Goal: Information Seeking & Learning: Learn about a topic

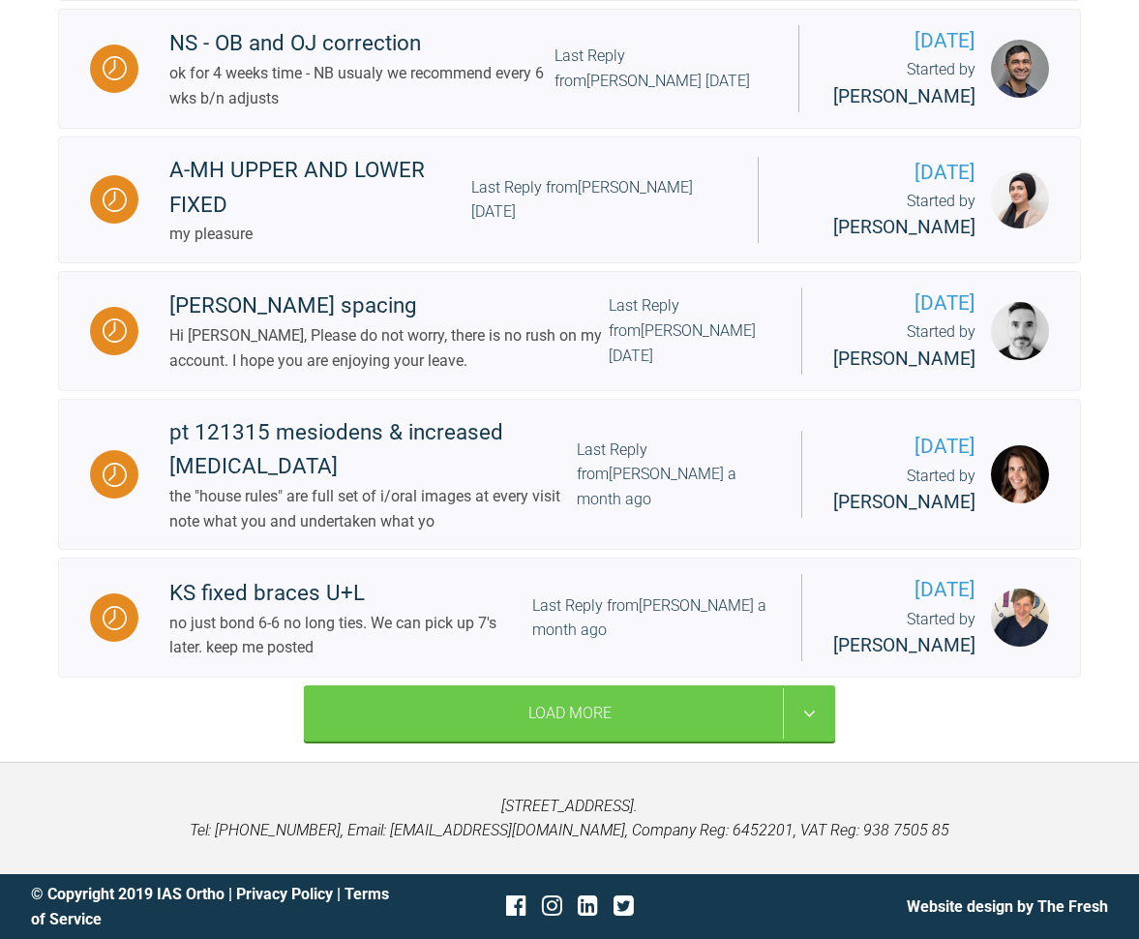
scroll to position [3052, 0]
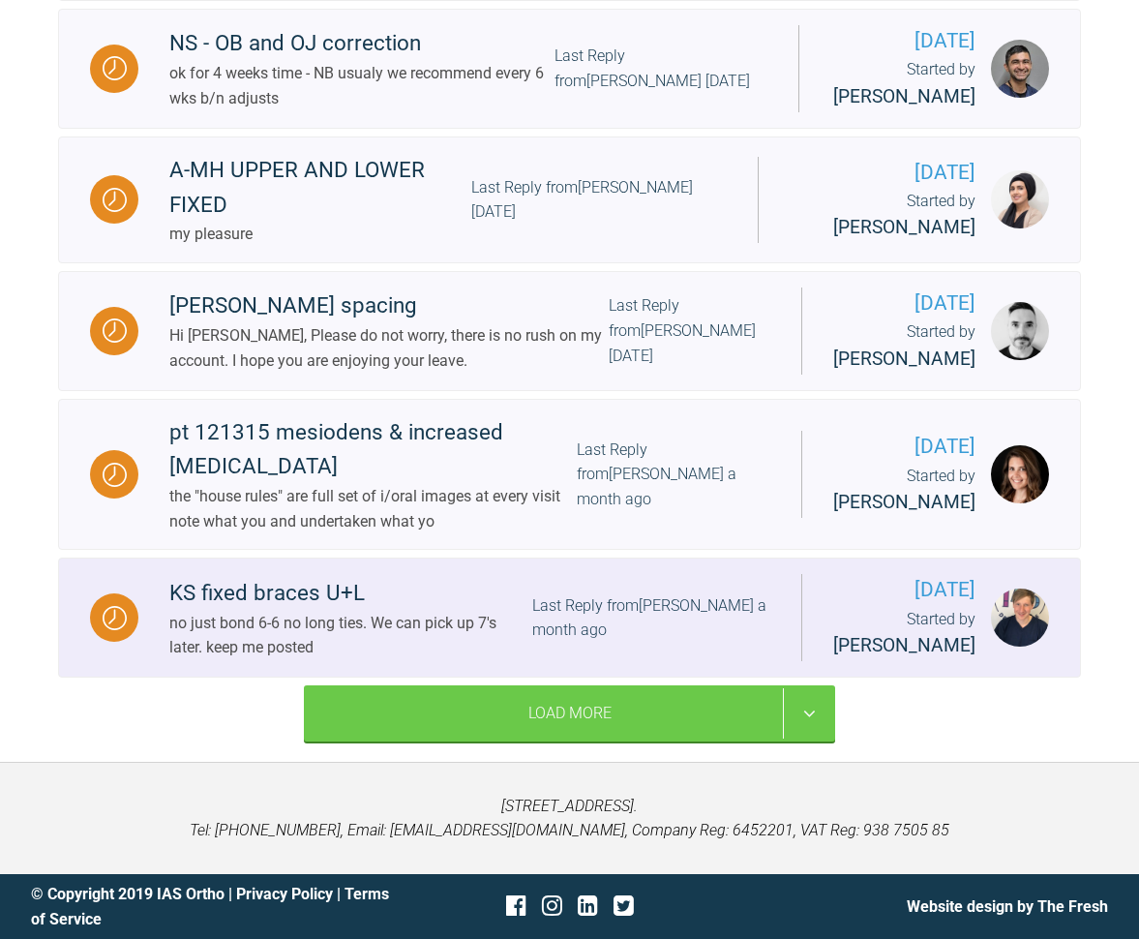
click at [247, 600] on div "KS fixed braces U+L" at bounding box center [350, 593] width 363 height 35
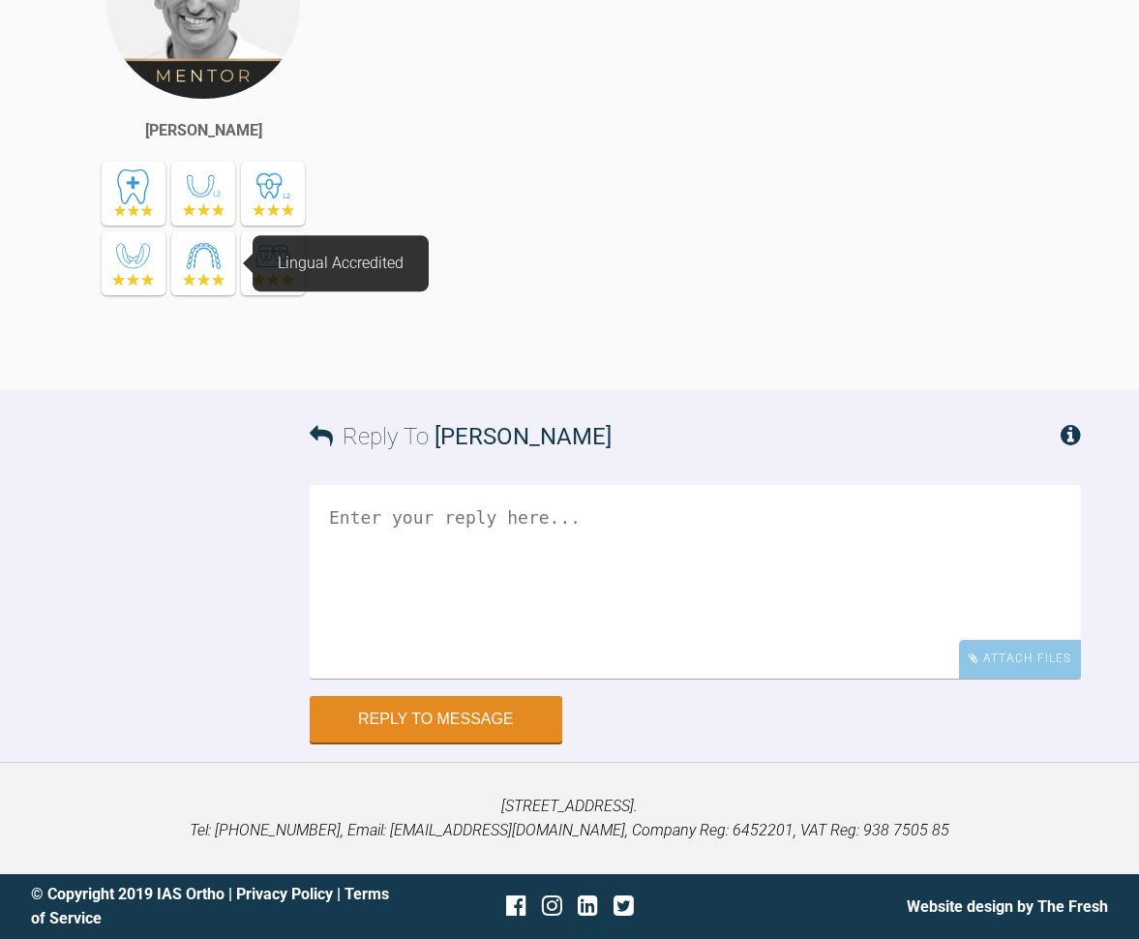
scroll to position [8392, 0]
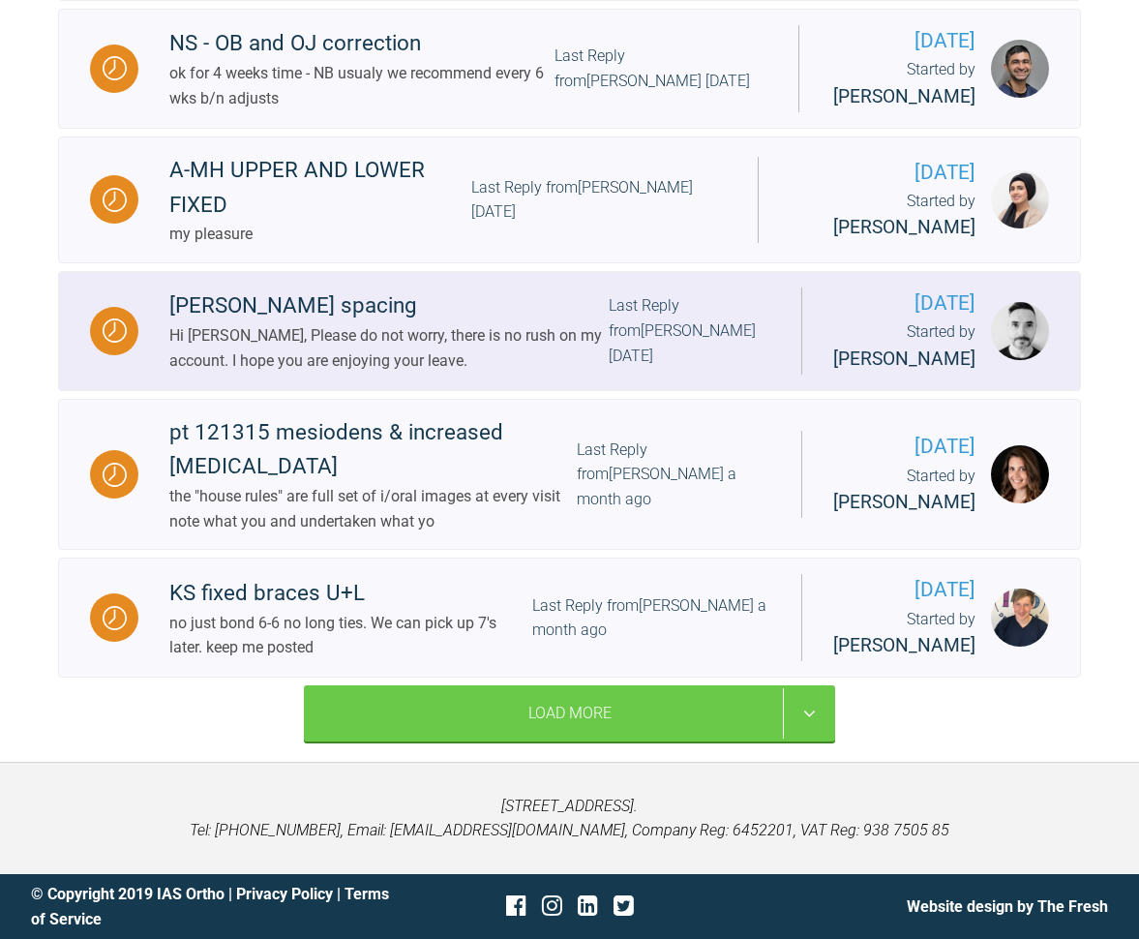
scroll to position [2786, 0]
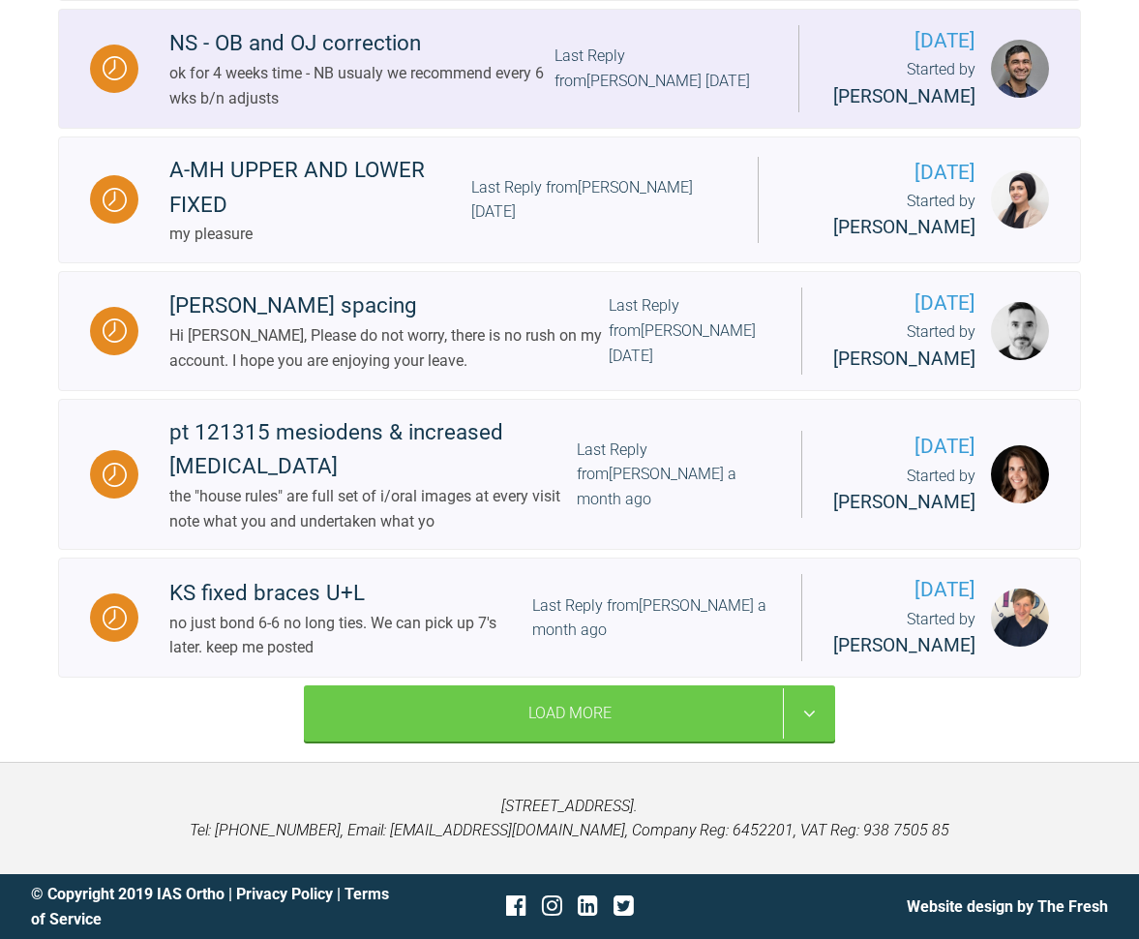
click at [362, 110] on div "ok for 4 weeks time - NB usualy we recommend every 6 wks b/n adjusts" at bounding box center [361, 85] width 385 height 49
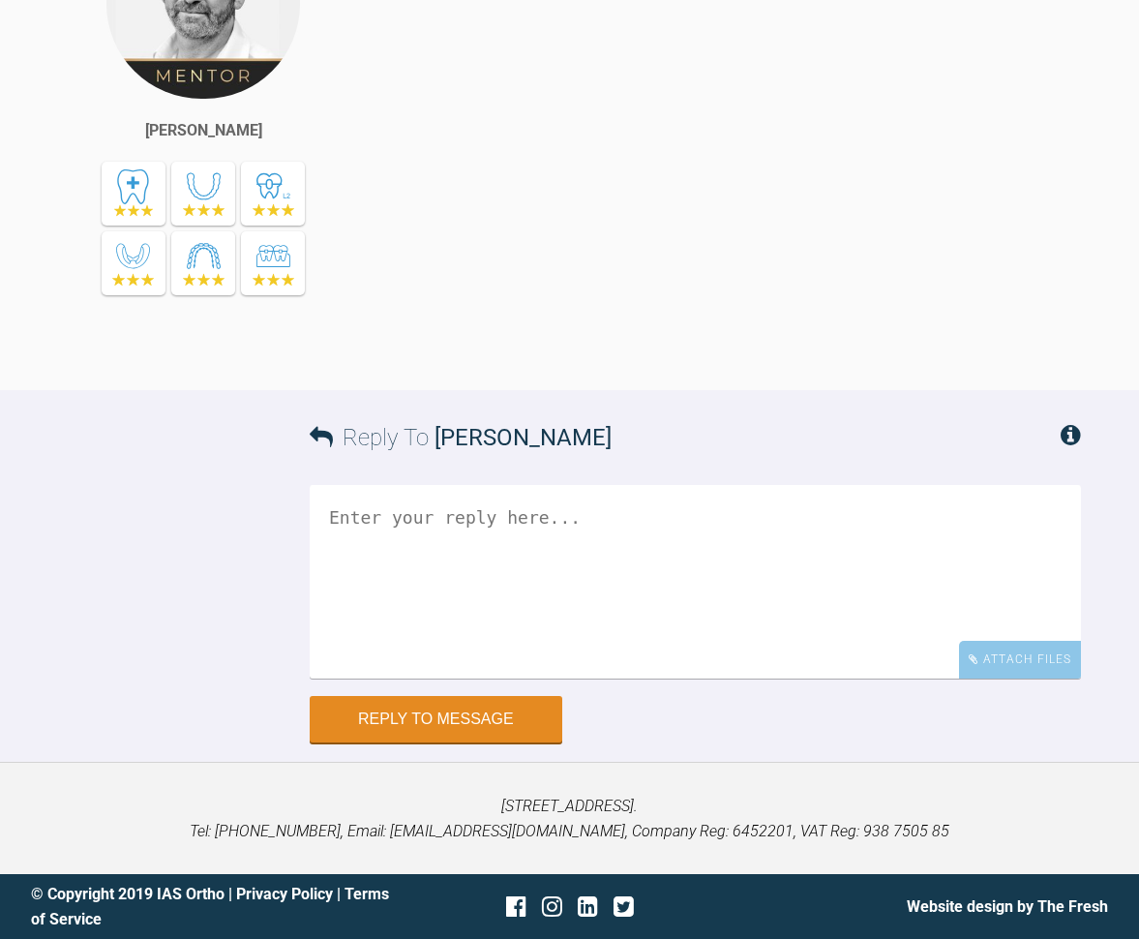
scroll to position [8652, 1]
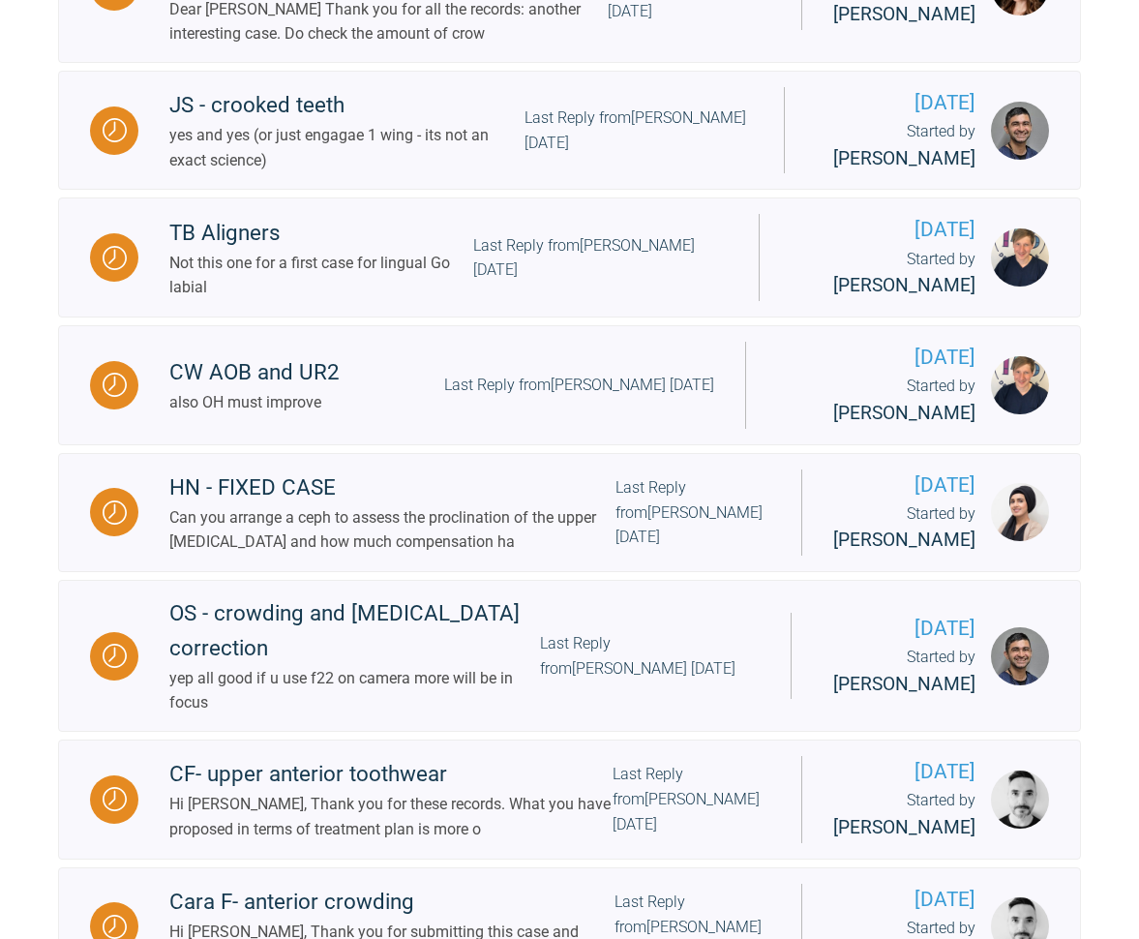
scroll to position [1619, 0]
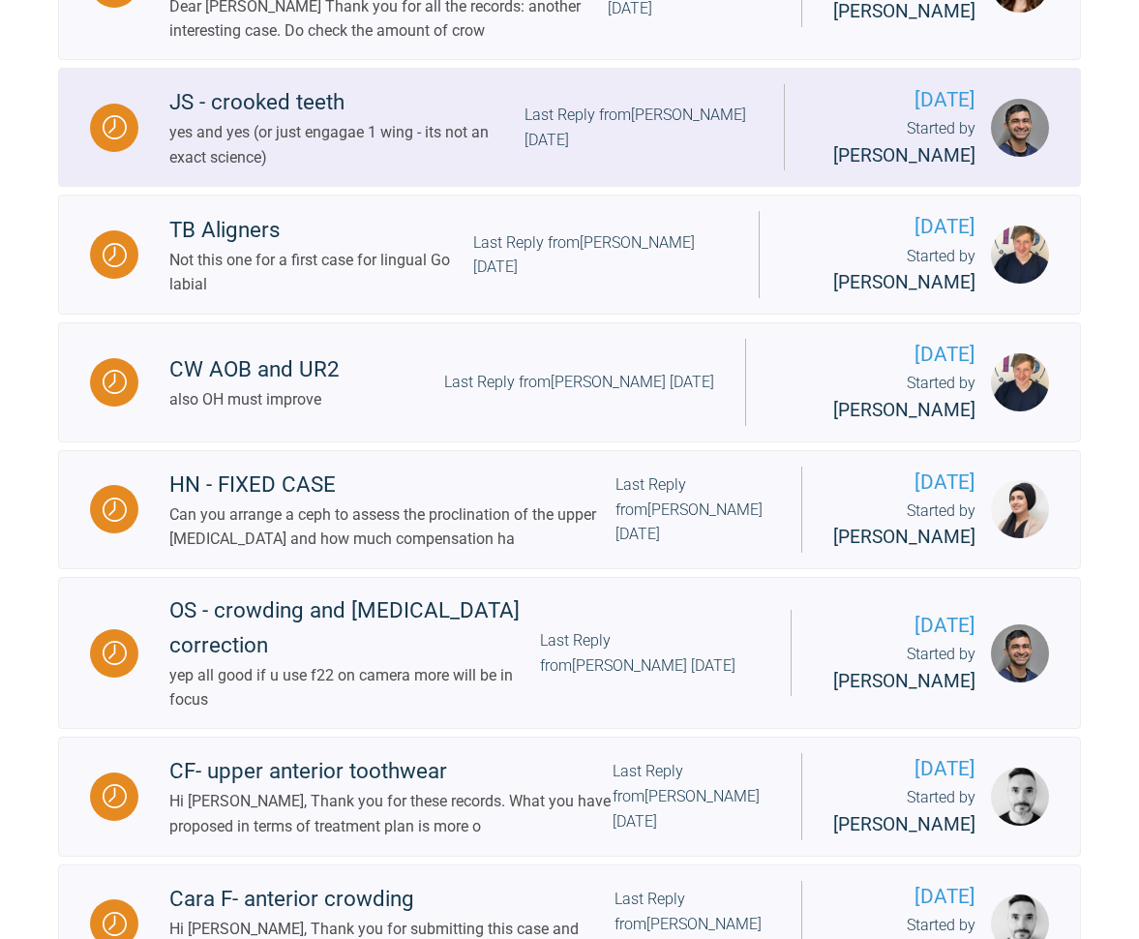
click at [309, 169] on div "yes and yes (or just engagae 1 wing - its not an exact science)" at bounding box center [346, 144] width 355 height 49
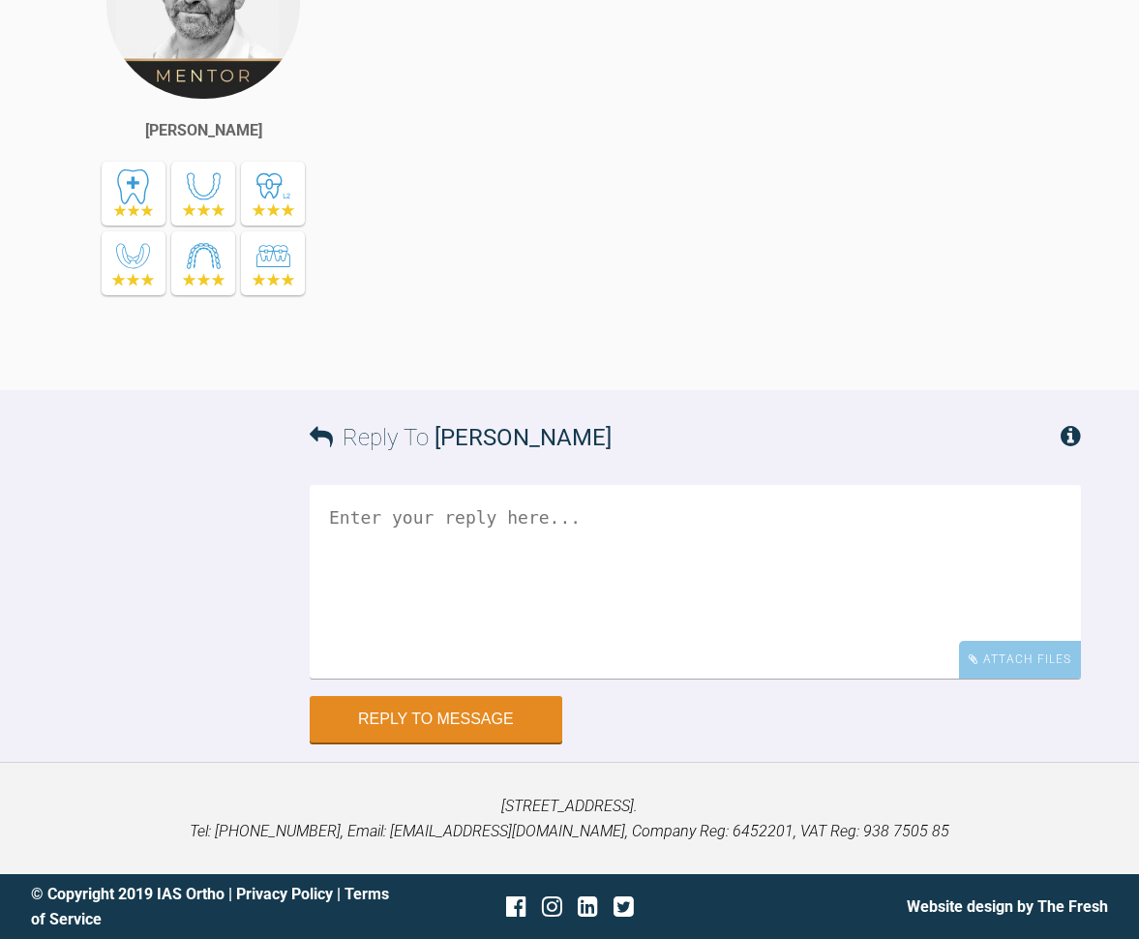
scroll to position [11983, 0]
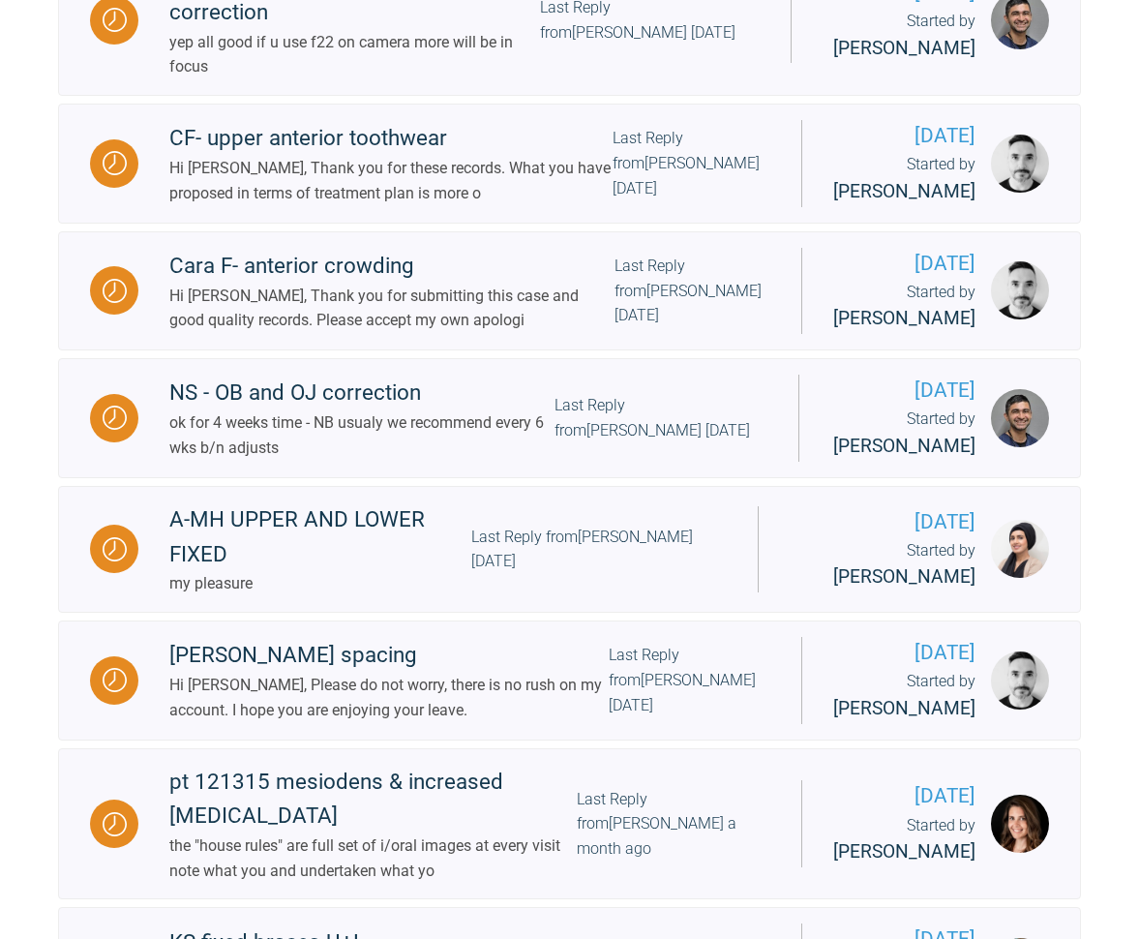
scroll to position [2253, 0]
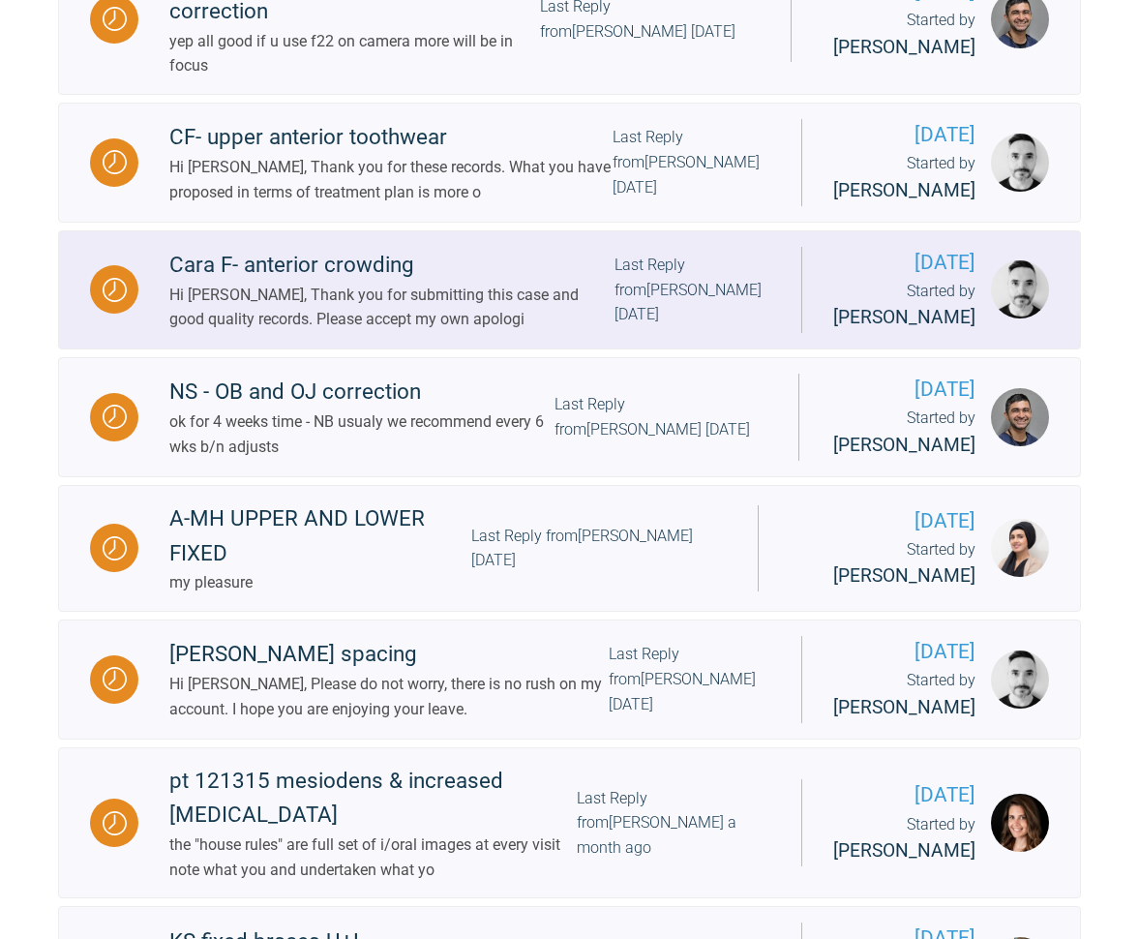
click at [373, 332] on div "Hi [PERSON_NAME], Thank you for submitting this case and good quality records. …" at bounding box center [391, 307] width 445 height 49
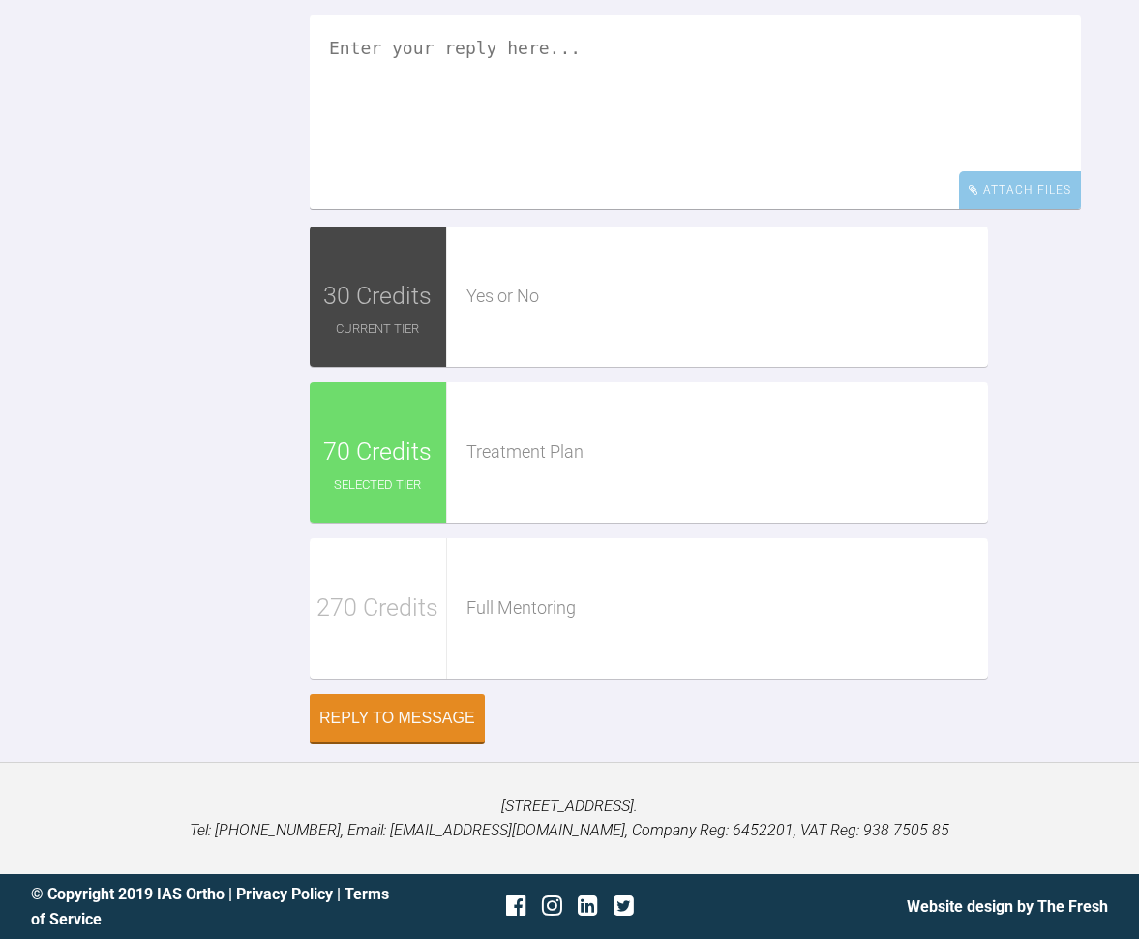
scroll to position [2085, 0]
